Goal: Task Accomplishment & Management: Use online tool/utility

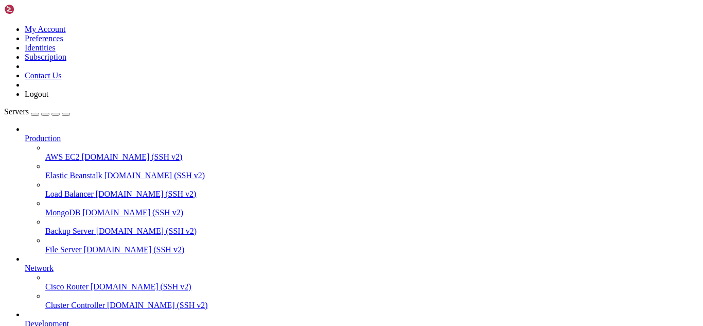
scroll to position [48180, 0]
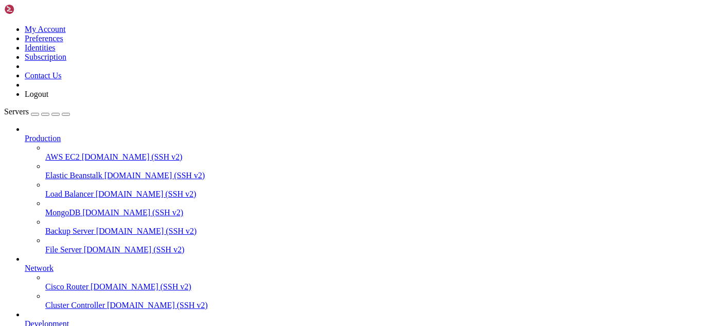
scroll to position [48907, 0]
drag, startPoint x: 152, startPoint y: 714, endPoint x: 131, endPoint y: 799, distance: 87.5
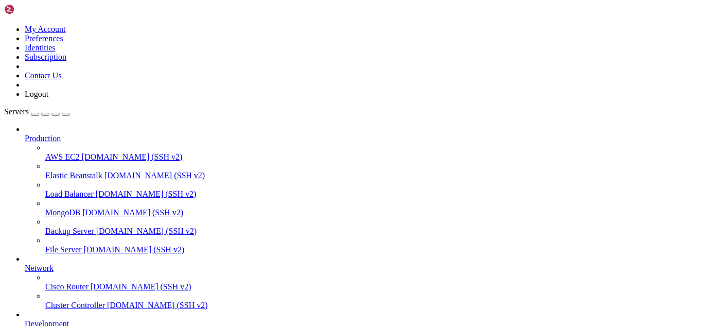
scroll to position [1497, 0]
drag, startPoint x: 301, startPoint y: 878, endPoint x: 281, endPoint y: 879, distance: 19.6
drag, startPoint x: 313, startPoint y: 873, endPoint x: 9, endPoint y: 719, distance: 340.6
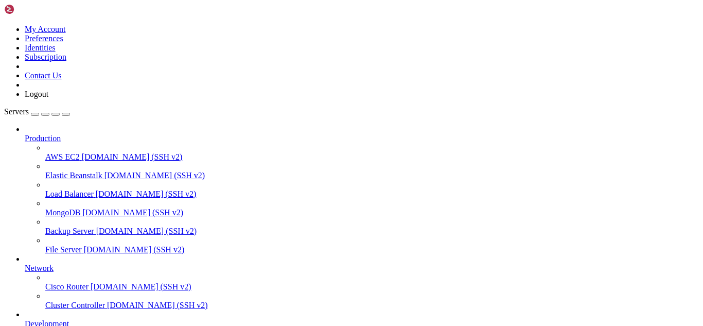
drag, startPoint x: 318, startPoint y: 869, endPoint x: 233, endPoint y: 863, distance: 85.7
drag, startPoint x: 305, startPoint y: 874, endPoint x: 9, endPoint y: 778, distance: 311.3
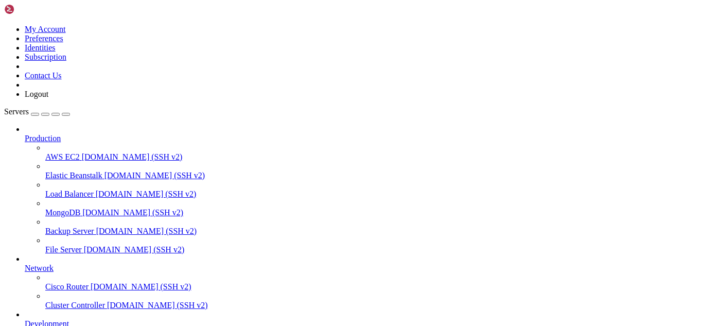
drag, startPoint x: 256, startPoint y: 884, endPoint x: 236, endPoint y: 874, distance: 21.7
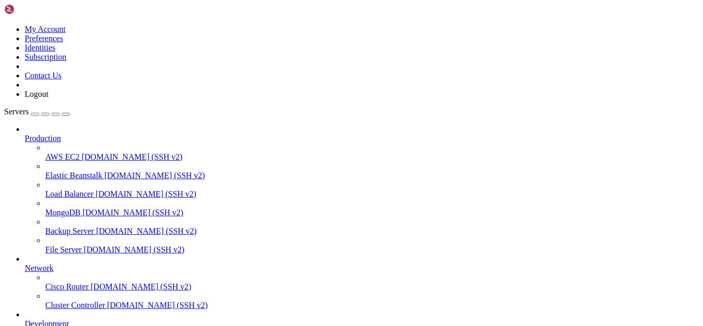
drag, startPoint x: 87, startPoint y: 873, endPoint x: 8, endPoint y: 866, distance: 79.2
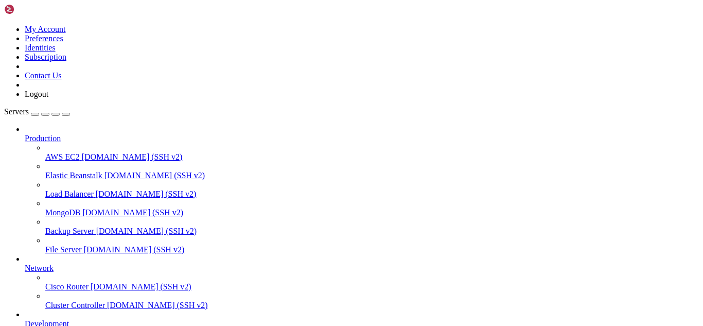
drag, startPoint x: 267, startPoint y: 878, endPoint x: 239, endPoint y: 879, distance: 28.3
drag, startPoint x: 270, startPoint y: 881, endPoint x: 244, endPoint y: 874, distance: 27.1
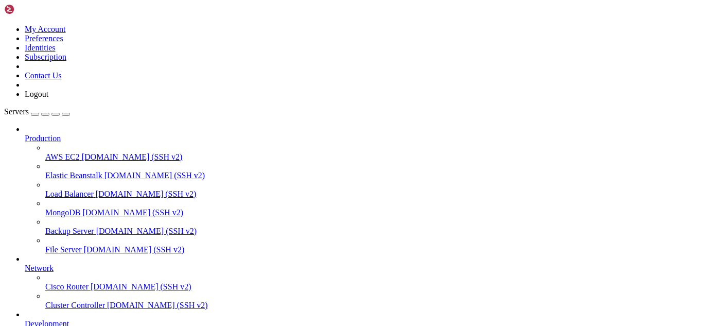
scroll to position [2320, 0]
drag, startPoint x: 86, startPoint y: 872, endPoint x: 8, endPoint y: 698, distance: 190.4
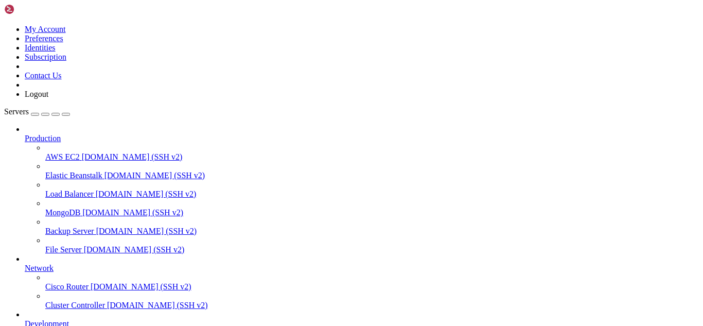
scroll to position [3274, 0]
drag, startPoint x: 285, startPoint y: 882, endPoint x: 209, endPoint y: 875, distance: 76.5
drag, startPoint x: 312, startPoint y: 874, endPoint x: 8, endPoint y: 720, distance: 340.1
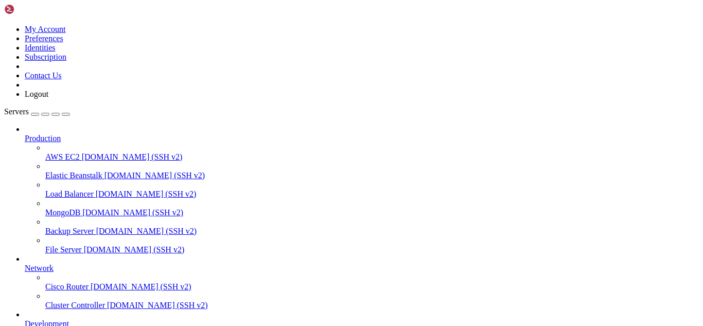
scroll to position [5130, 0]
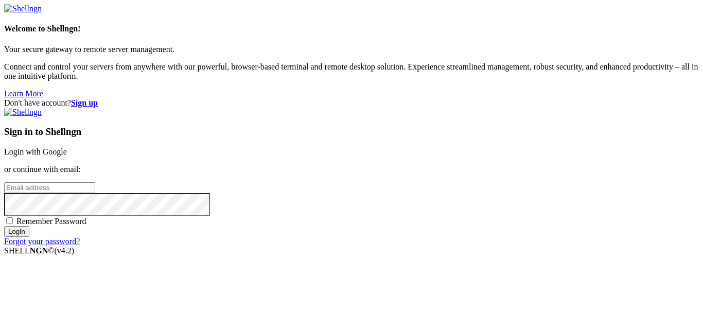
click at [67, 147] on link "Login with Google" at bounding box center [35, 151] width 63 height 9
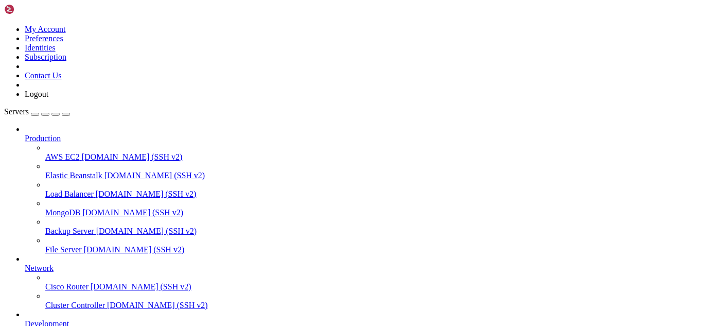
scroll to position [5909, 0]
drag, startPoint x: 312, startPoint y: 876, endPoint x: 9, endPoint y: 779, distance: 318.0
copy div "[DATE] 06:48:21 hosting postfix/smtp[1329254]: 13CB823048AC1: to=<[EMAIL_ADDRES…"
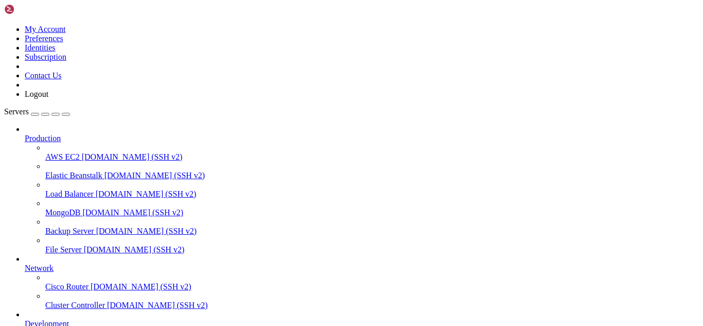
drag, startPoint x: 313, startPoint y: 876, endPoint x: 113, endPoint y: 801, distance: 213.3
drag, startPoint x: 310, startPoint y: 820, endPoint x: 9, endPoint y: 745, distance: 310.3
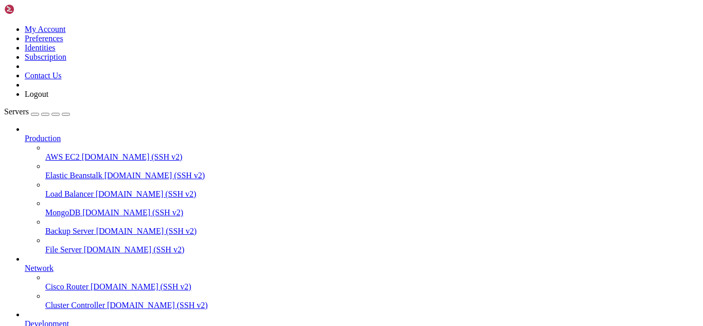
copy div "[DATE] 06:57:05 hosting postfix/smtp[1332552]: 91E0B23048AC1: to=<[EMAIL_ADDRES…"
drag, startPoint x: 311, startPoint y: 864, endPoint x: 8, endPoint y: 772, distance: 316.3
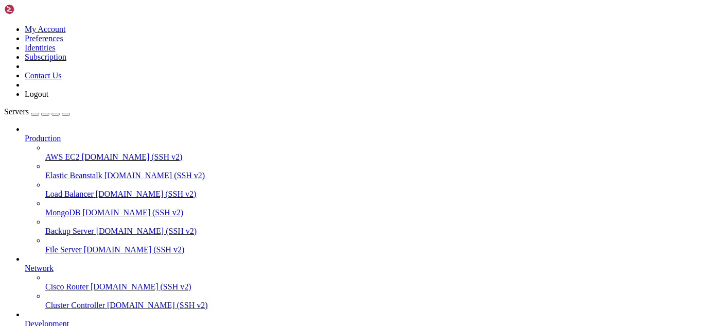
copy div "[DATE] 07:02:58 hosting postfix/smtp[1334237]: D447E23048AC0: to=<[EMAIL_ADDRES…"
drag, startPoint x: 576, startPoint y: 833, endPoint x: 707, endPoint y: 948, distance: 174.4
drag, startPoint x: 315, startPoint y: 875, endPoint x: 9, endPoint y: 720, distance: 343.1
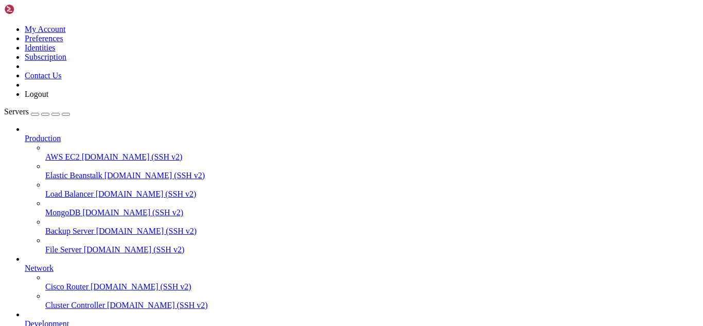
copy div "[DATE] 07:40:18 hosting postfix/smtpd[1346803]: EC4B123048AC0: client=[DOMAIN_N…"
drag, startPoint x: 315, startPoint y: 873, endPoint x: 8, endPoint y: 737, distance: 335.7
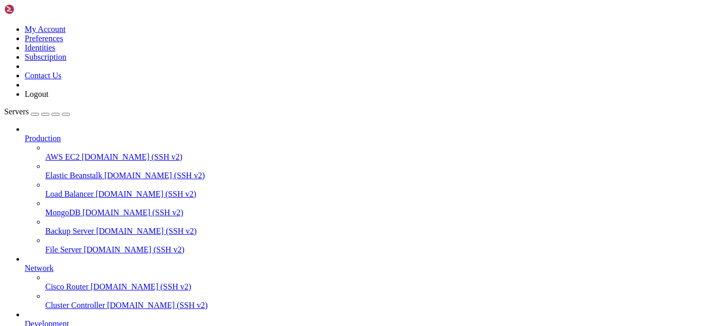
copy div "[DATE] 07:42:45 hosting postfix/cleanup[1342940]: 6791223048AC0: message-id=<[E…"
